Goal: Find specific page/section: Find specific page/section

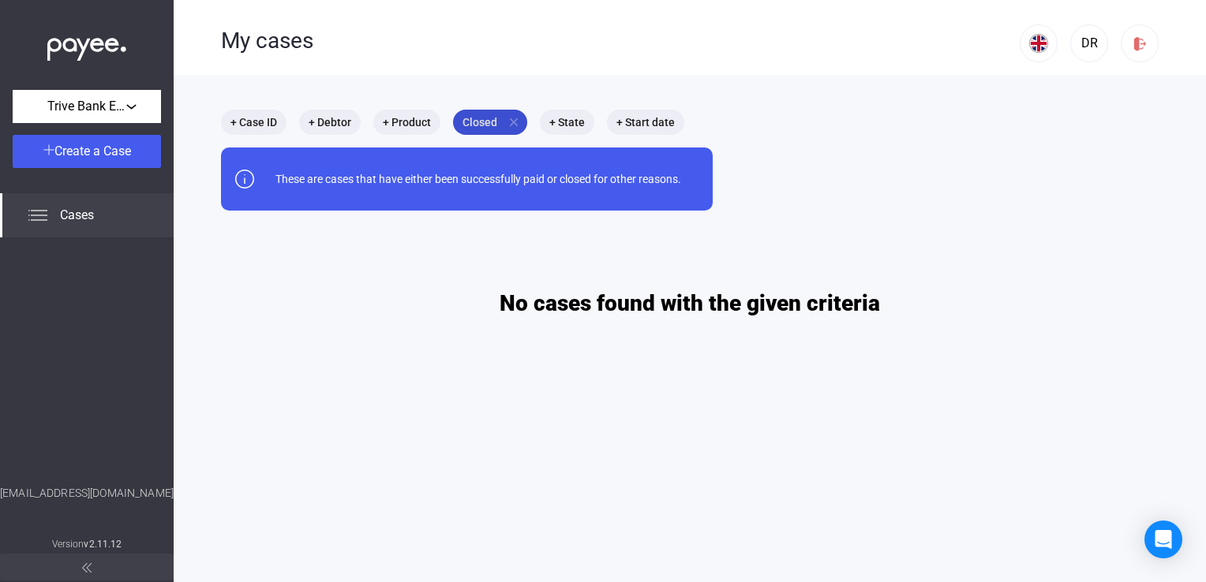
click at [511, 122] on mat-icon "close" at bounding box center [514, 122] width 14 height 14
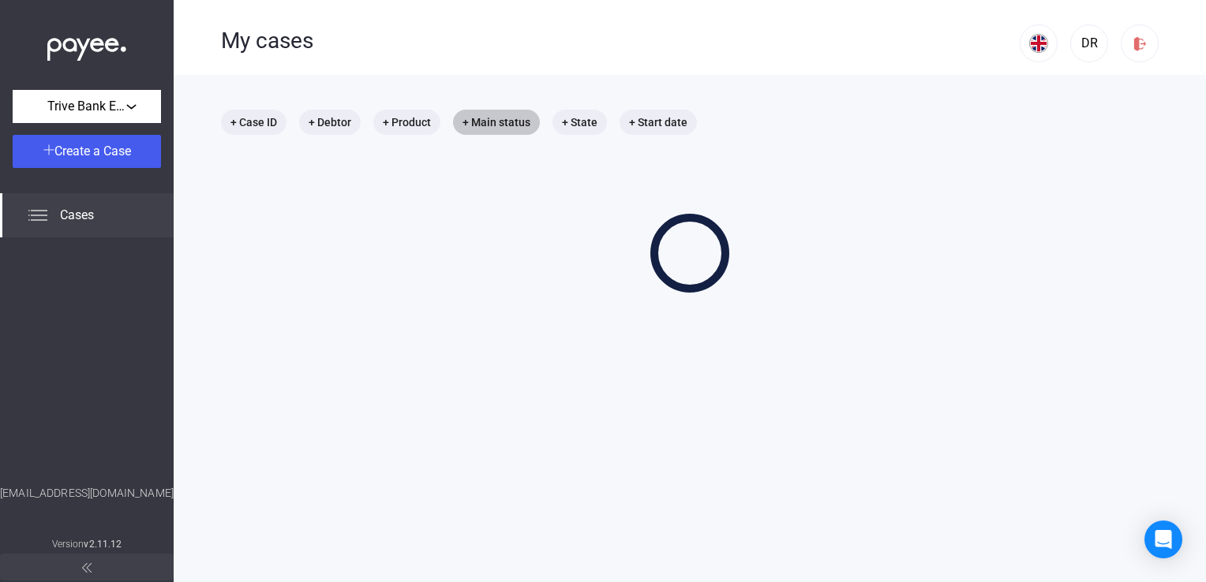
click at [503, 120] on mat-chip "+ Main status" at bounding box center [496, 122] width 87 height 25
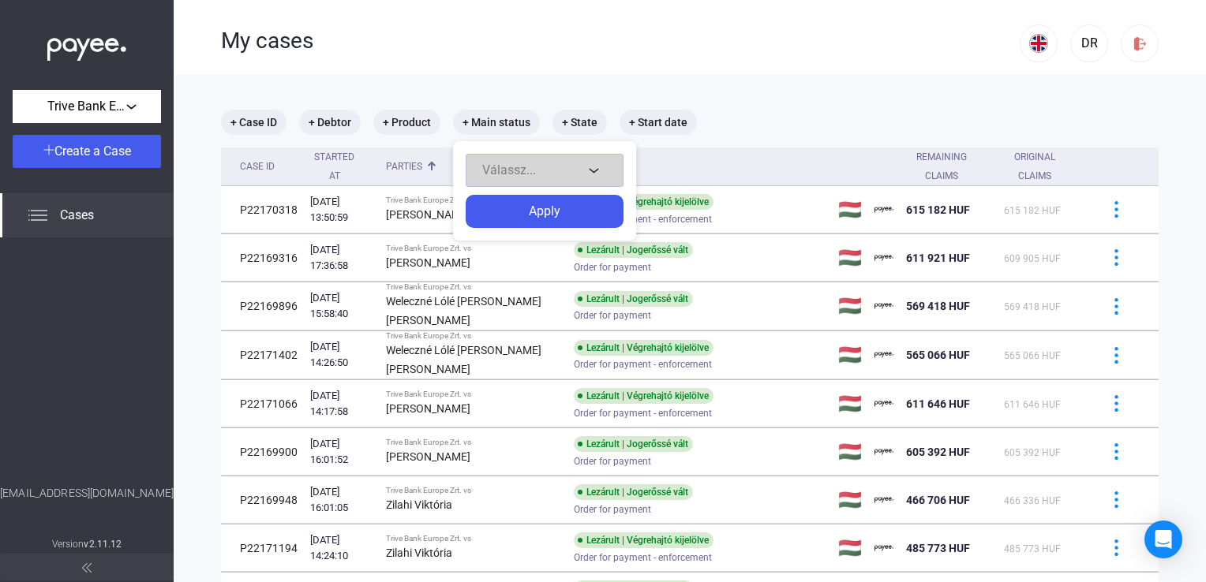
click at [505, 167] on span "Válassz..." at bounding box center [509, 170] width 54 height 15
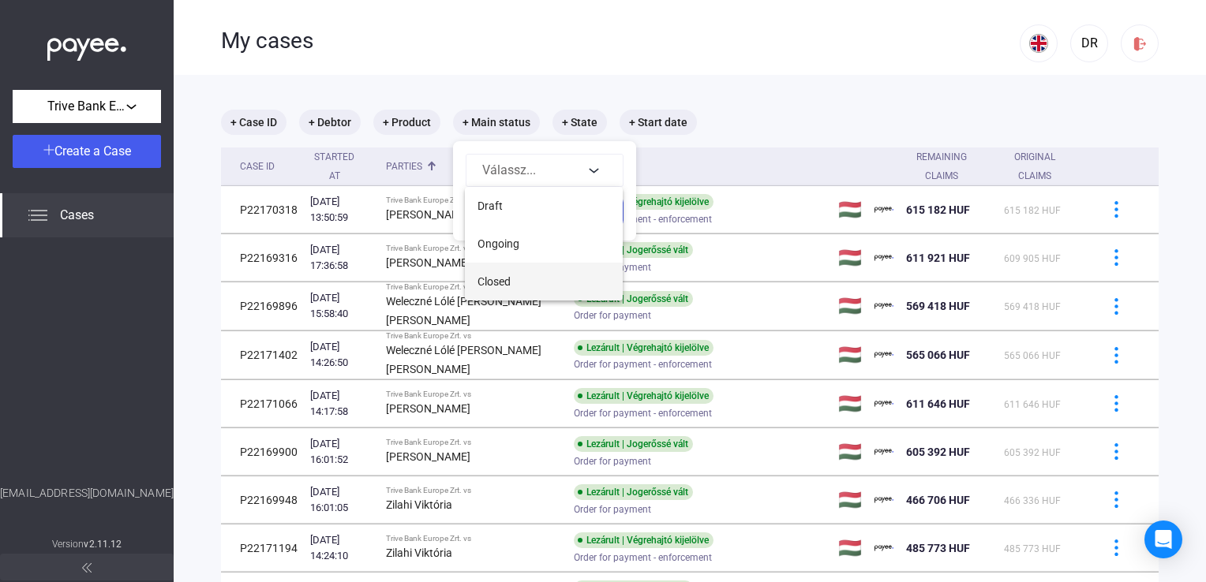
click at [519, 273] on button "Closed" at bounding box center [544, 282] width 158 height 38
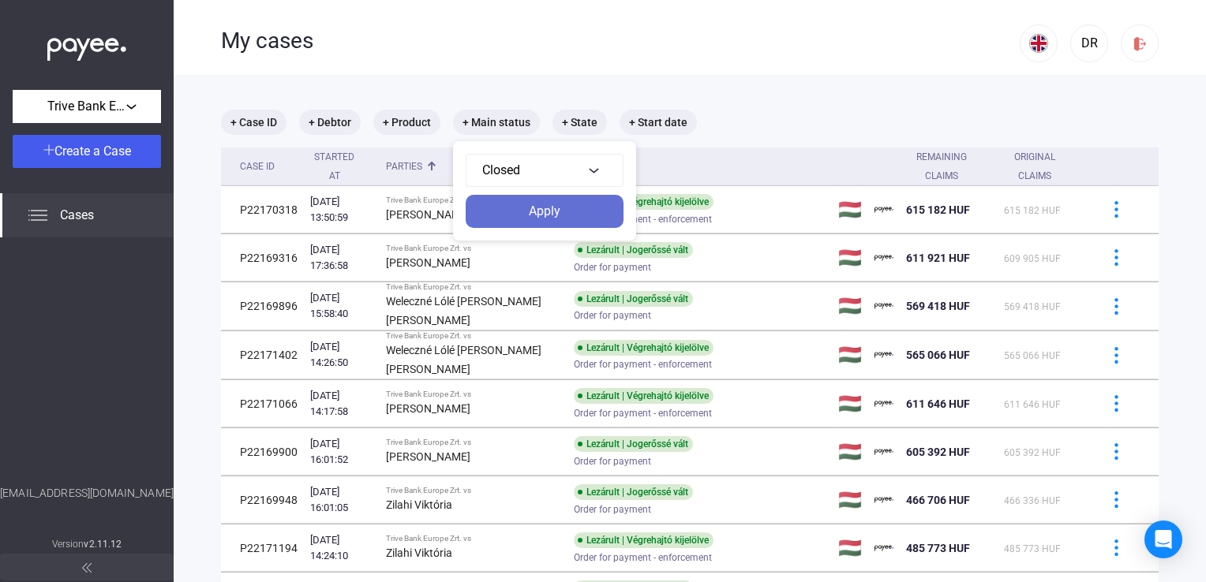
click at [531, 210] on div "Apply" at bounding box center [544, 211] width 148 height 19
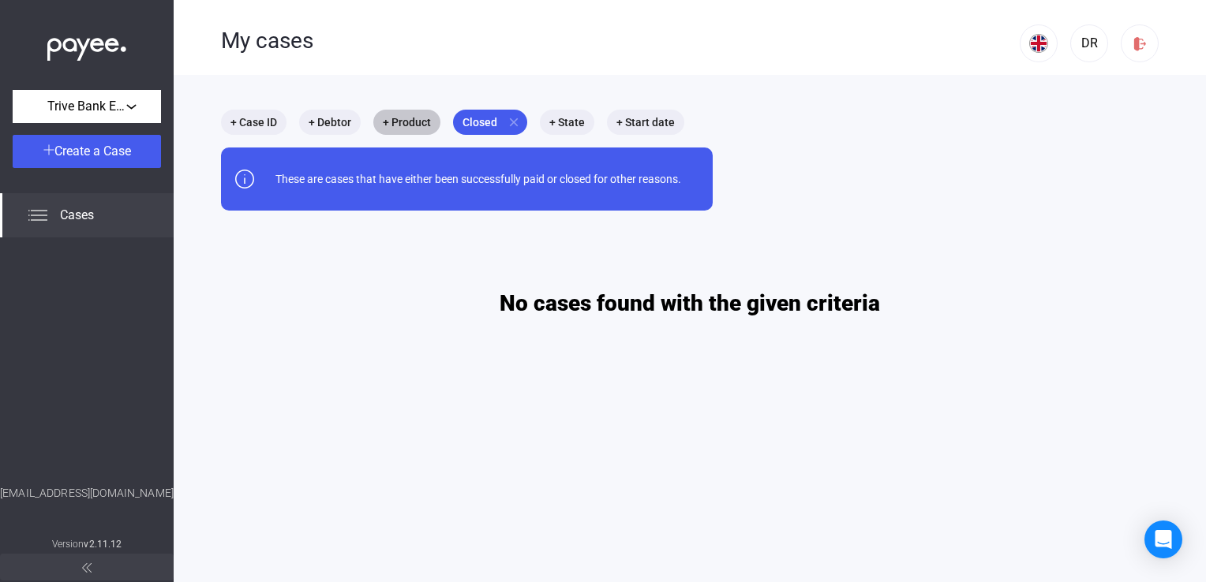
click at [420, 129] on mat-chip "+ Product" at bounding box center [406, 122] width 67 height 25
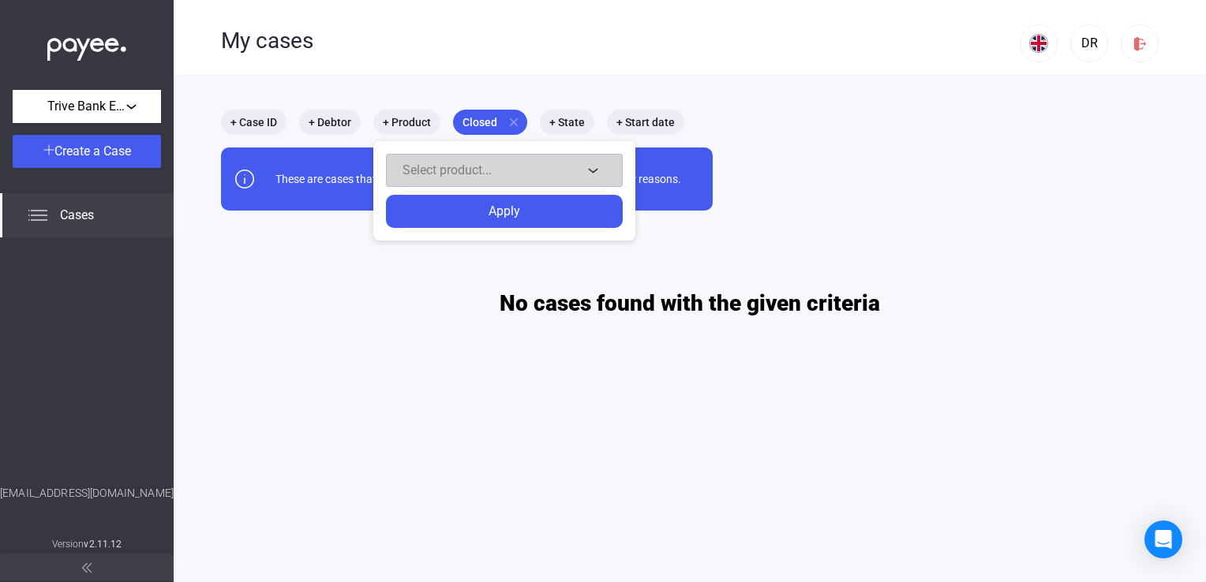
click at [428, 162] on div "Select product..." at bounding box center [492, 170] width 180 height 19
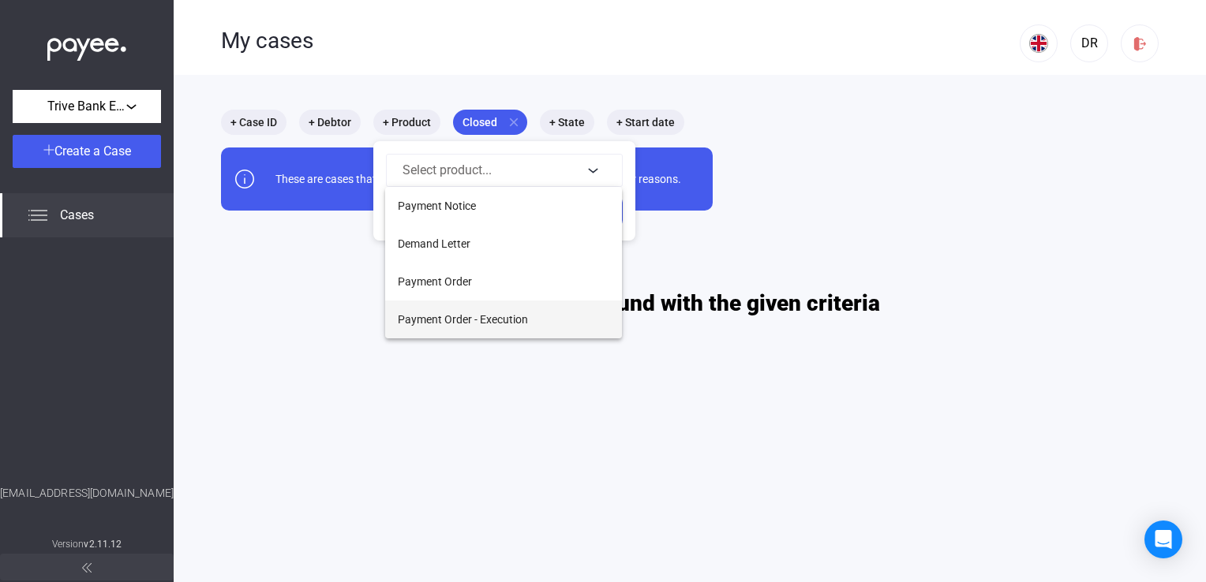
click at [443, 331] on button "Payment Order - Execution" at bounding box center [503, 320] width 237 height 38
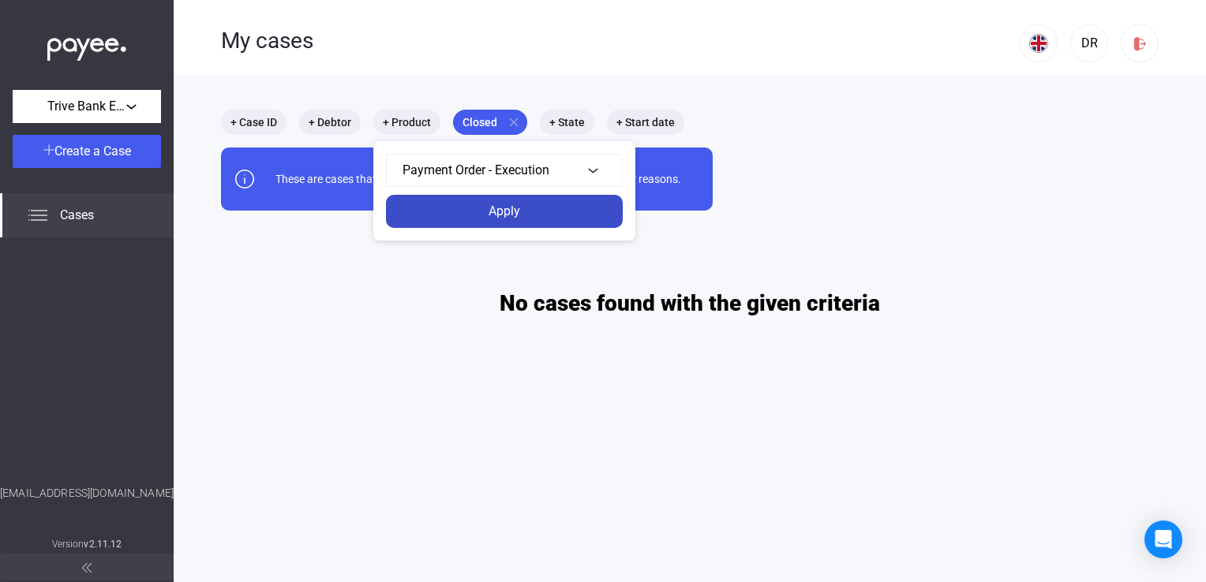
click at [489, 207] on div "Apply" at bounding box center [504, 211] width 227 height 19
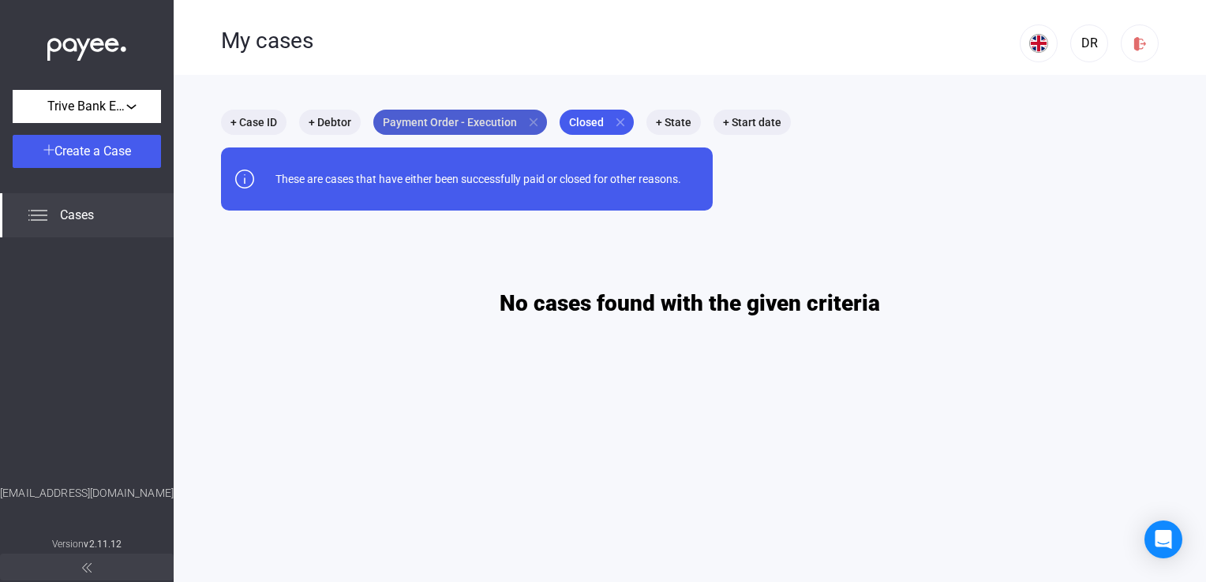
click at [527, 116] on mat-icon "close" at bounding box center [533, 122] width 14 height 14
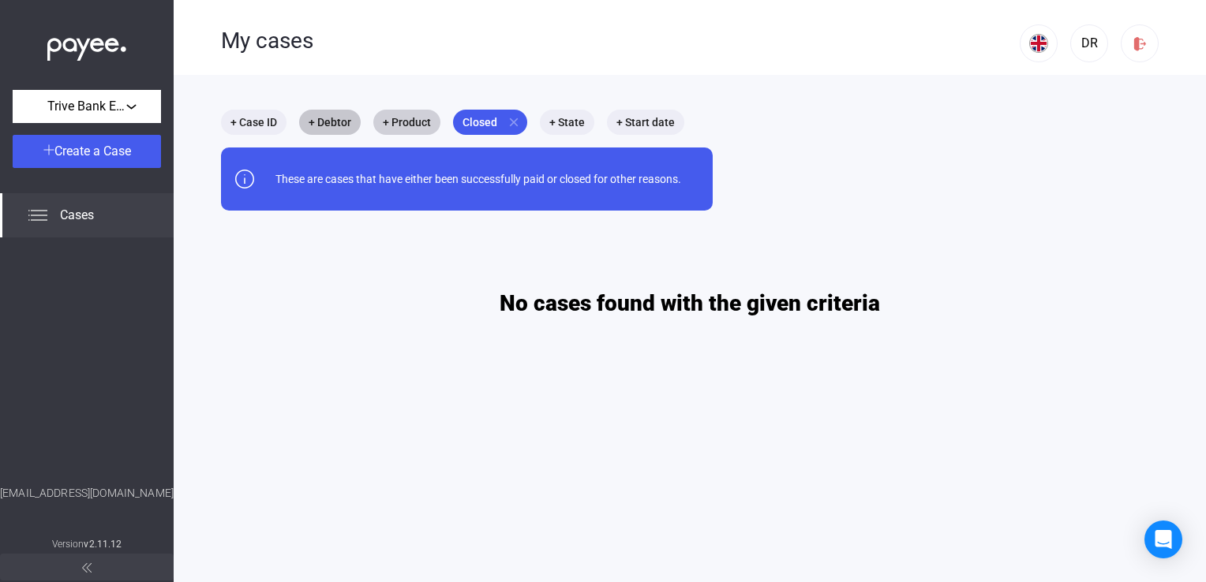
click at [303, 120] on mat-chip "+ Debtor" at bounding box center [330, 122] width 62 height 25
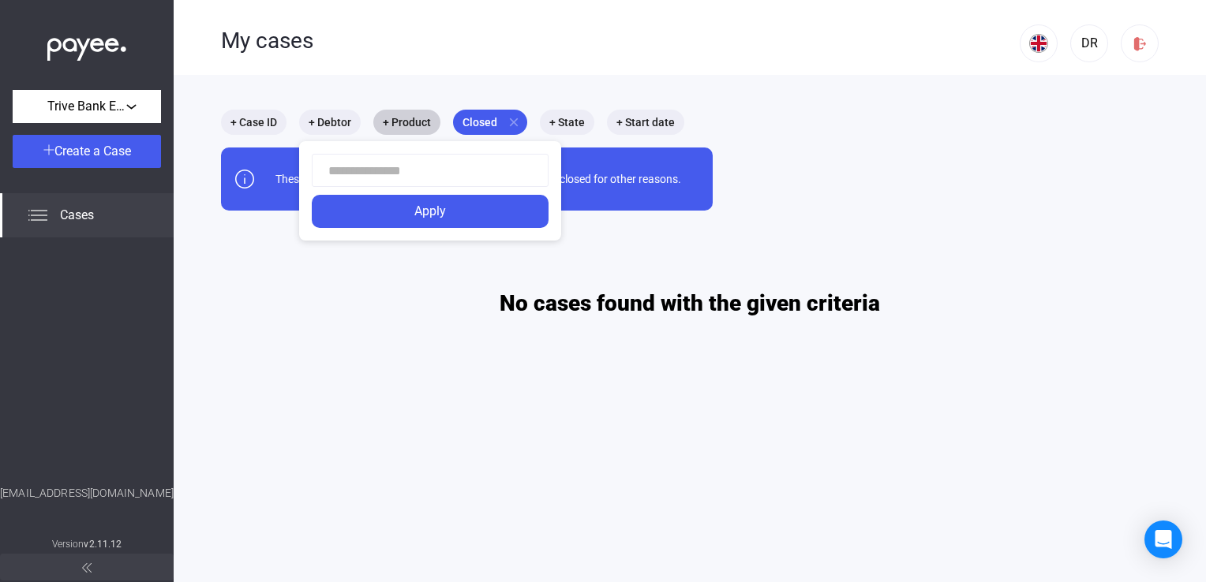
click at [234, 112] on div at bounding box center [603, 291] width 1206 height 582
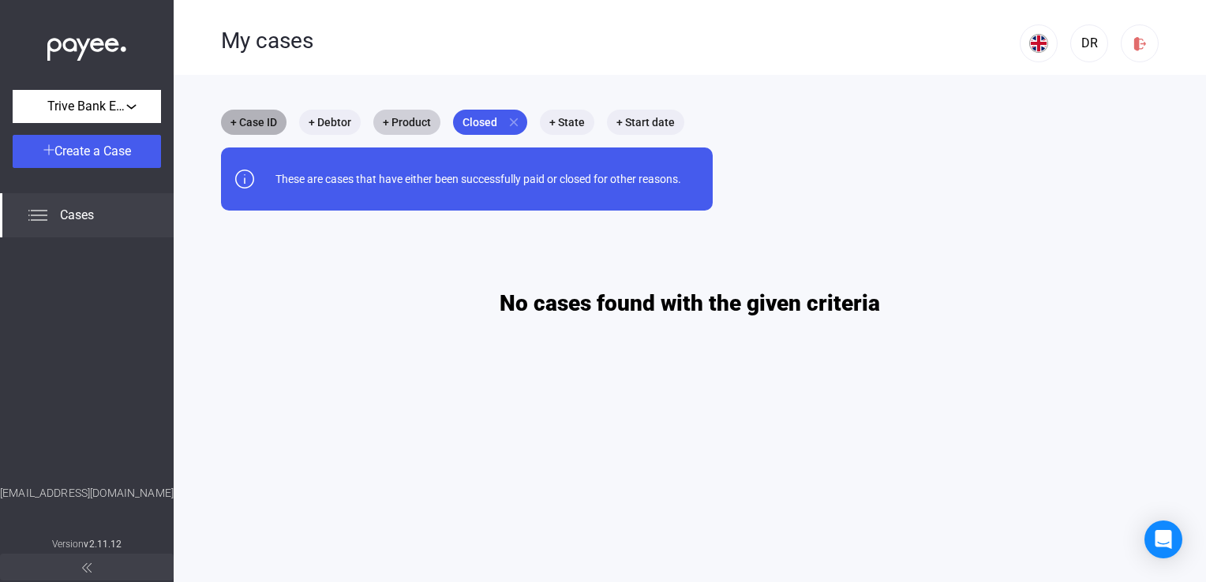
click at [243, 115] on mat-chip "+ Case ID" at bounding box center [253, 122] width 65 height 25
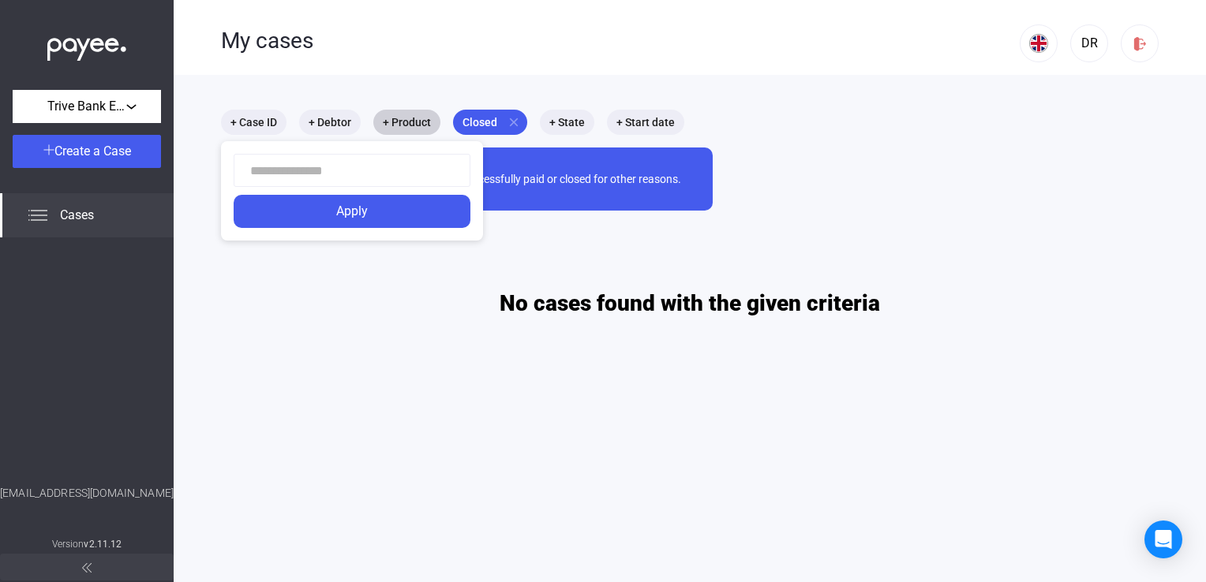
click at [507, 119] on div at bounding box center [603, 291] width 1206 height 582
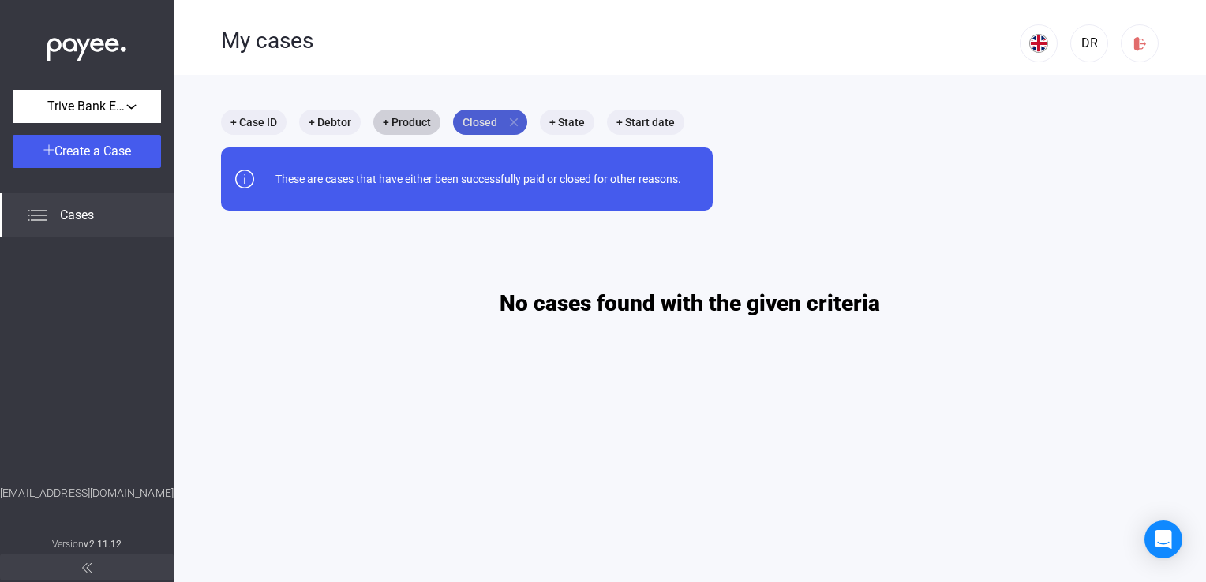
click at [515, 119] on mat-icon "close" at bounding box center [514, 122] width 14 height 14
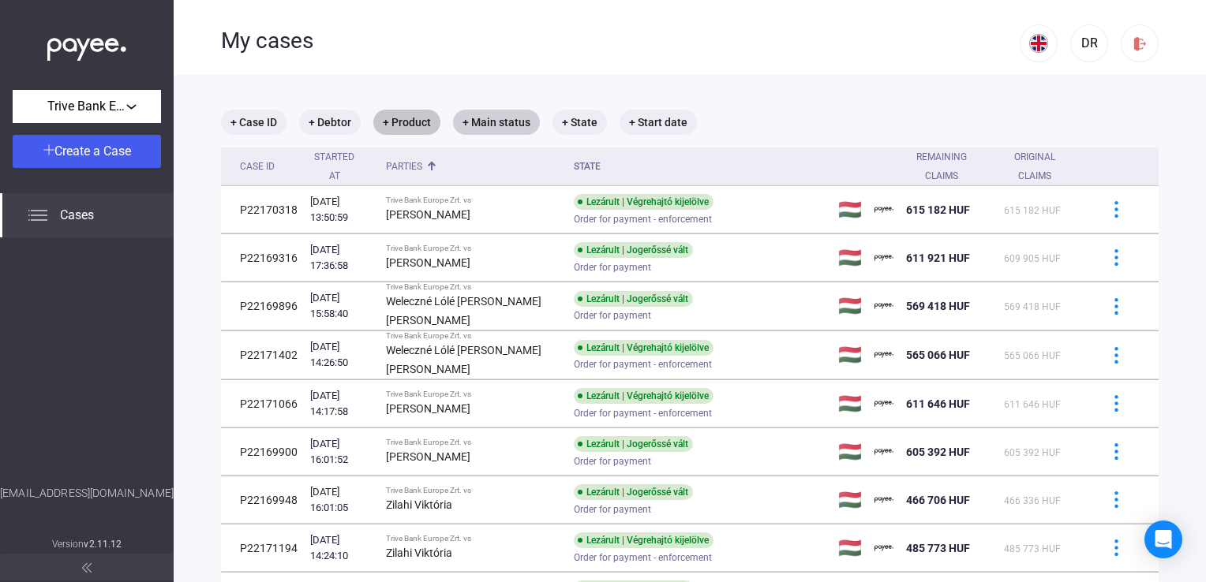
click at [426, 125] on mat-chip "+ Product" at bounding box center [406, 122] width 67 height 25
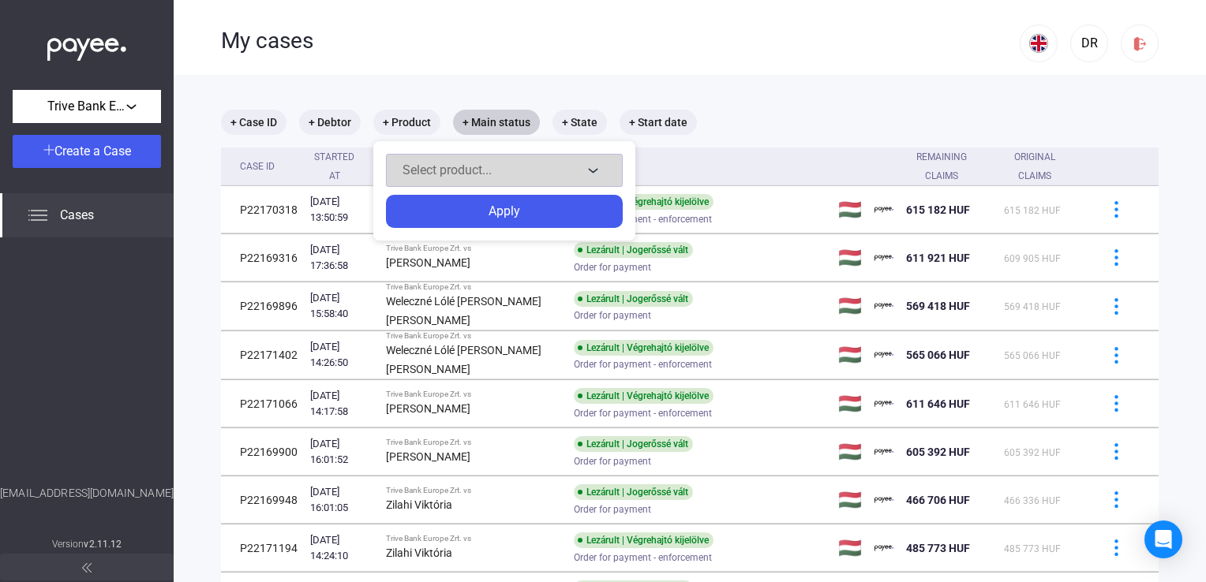
click at [447, 181] on button "Select product..." at bounding box center [504, 170] width 237 height 33
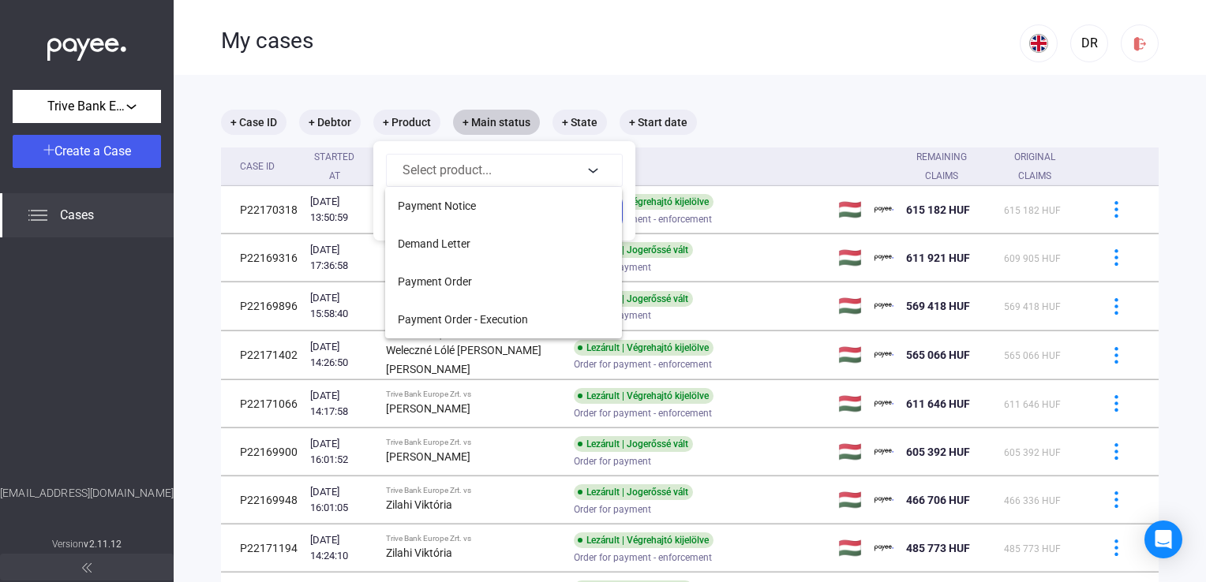
drag, startPoint x: 468, startPoint y: 312, endPoint x: 473, endPoint y: 278, distance: 34.4
click at [466, 311] on span "Payment Order - Execution" at bounding box center [463, 319] width 130 height 19
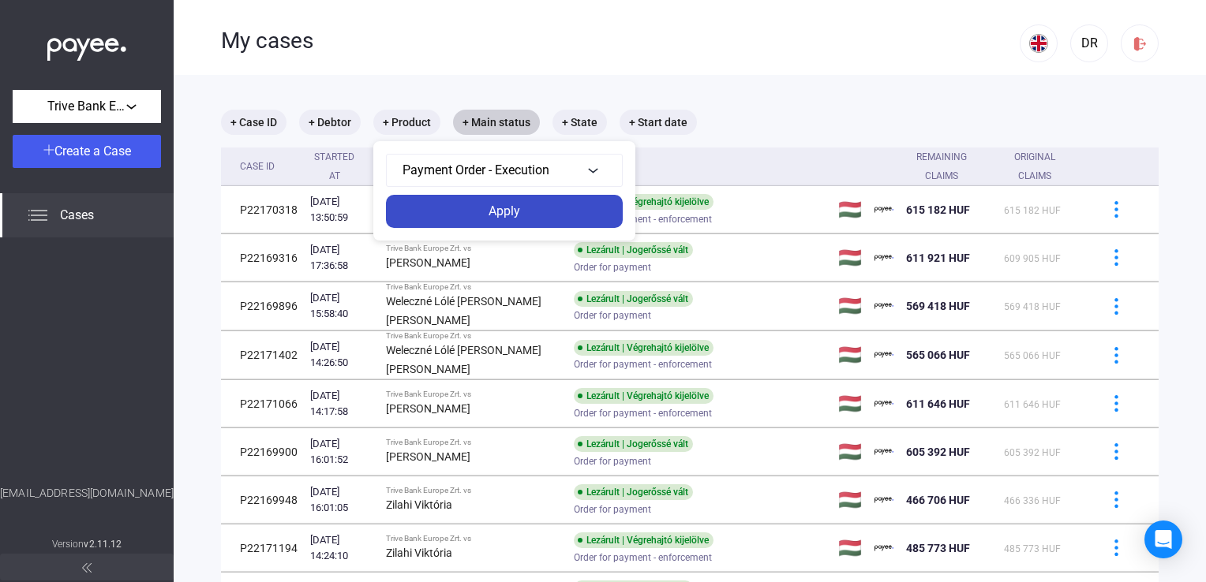
click at [516, 207] on div "Apply" at bounding box center [504, 211] width 227 height 19
